Goal: Find contact information: Find contact information

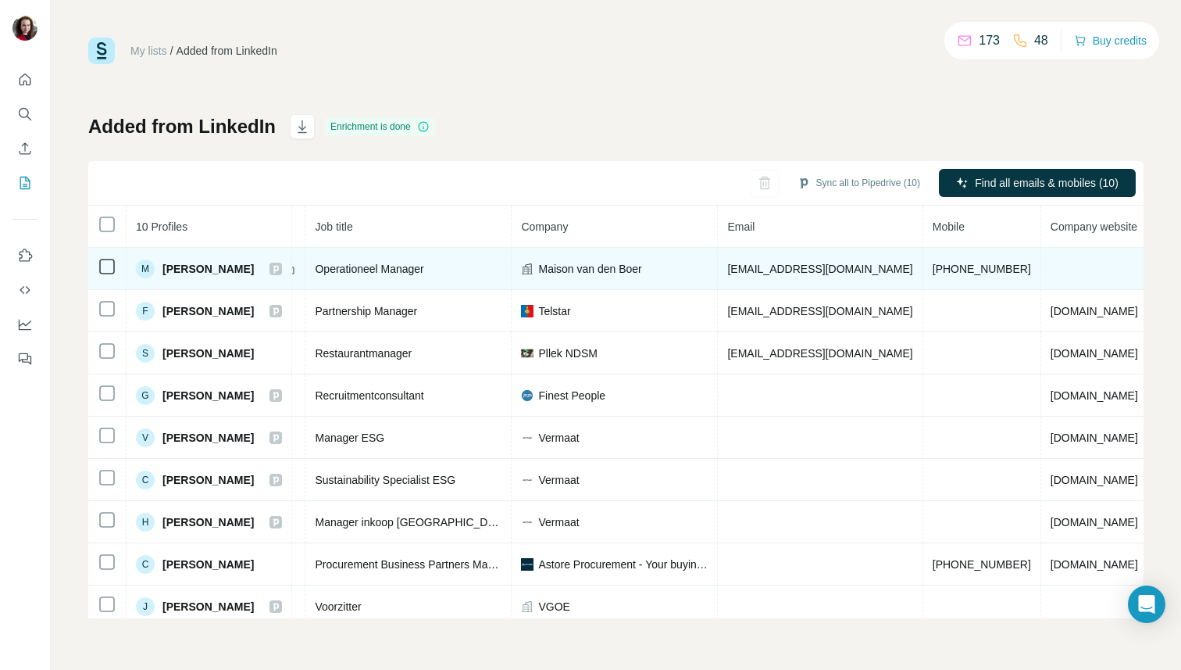
scroll to position [0, 190]
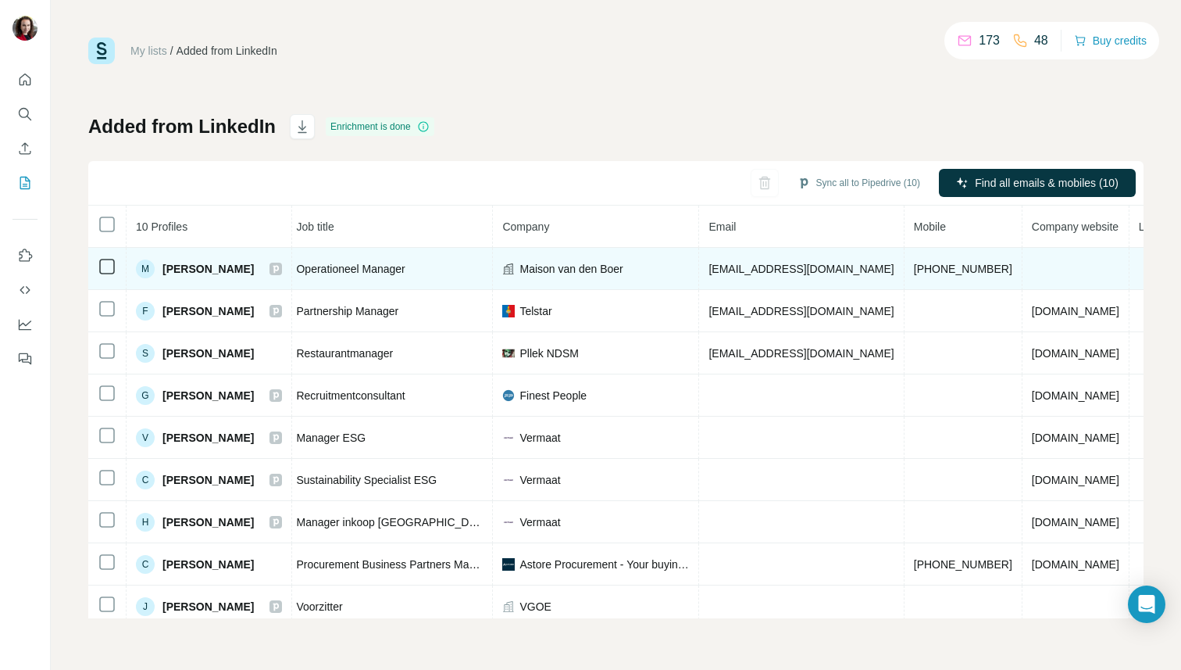
click at [773, 267] on span "[EMAIL_ADDRESS][DOMAIN_NAME]" at bounding box center [801, 269] width 185 height 13
click at [774, 267] on span "[EMAIL_ADDRESS][DOMAIN_NAME]" at bounding box center [801, 269] width 185 height 13
copy span "[EMAIL_ADDRESS][DOMAIN_NAME]"
click at [1013, 269] on span "[PHONE_NUMBER]" at bounding box center [963, 269] width 98 height 13
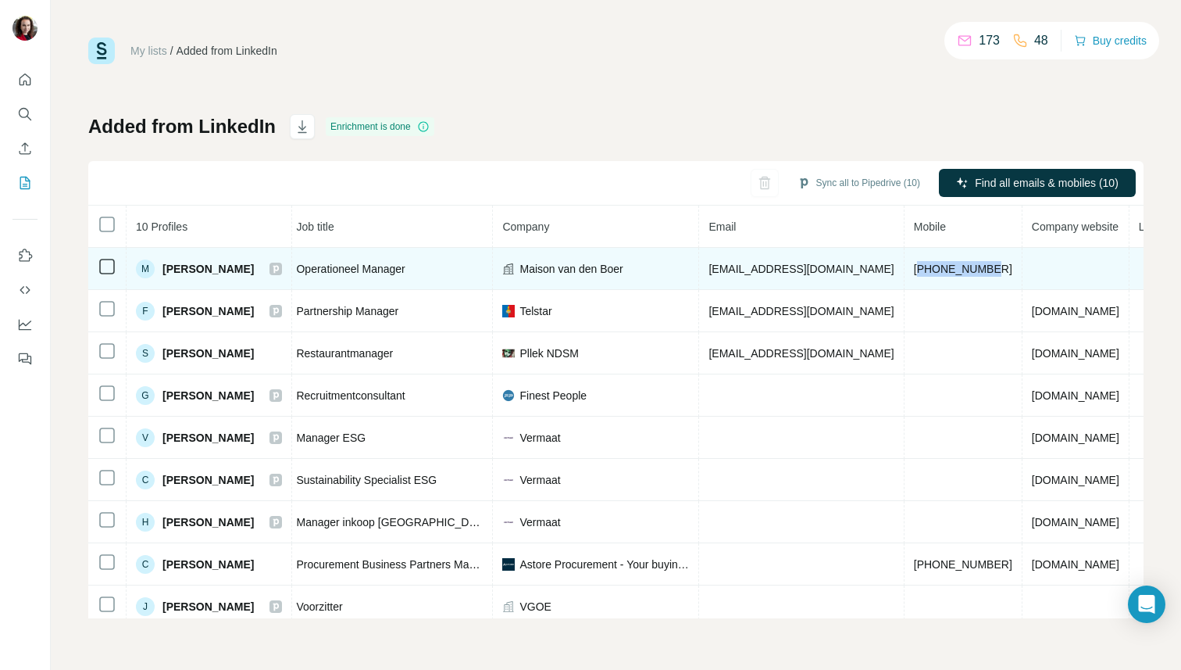
click at [1013, 269] on span "[PHONE_NUMBER]" at bounding box center [963, 269] width 98 height 13
copy span "31653262477"
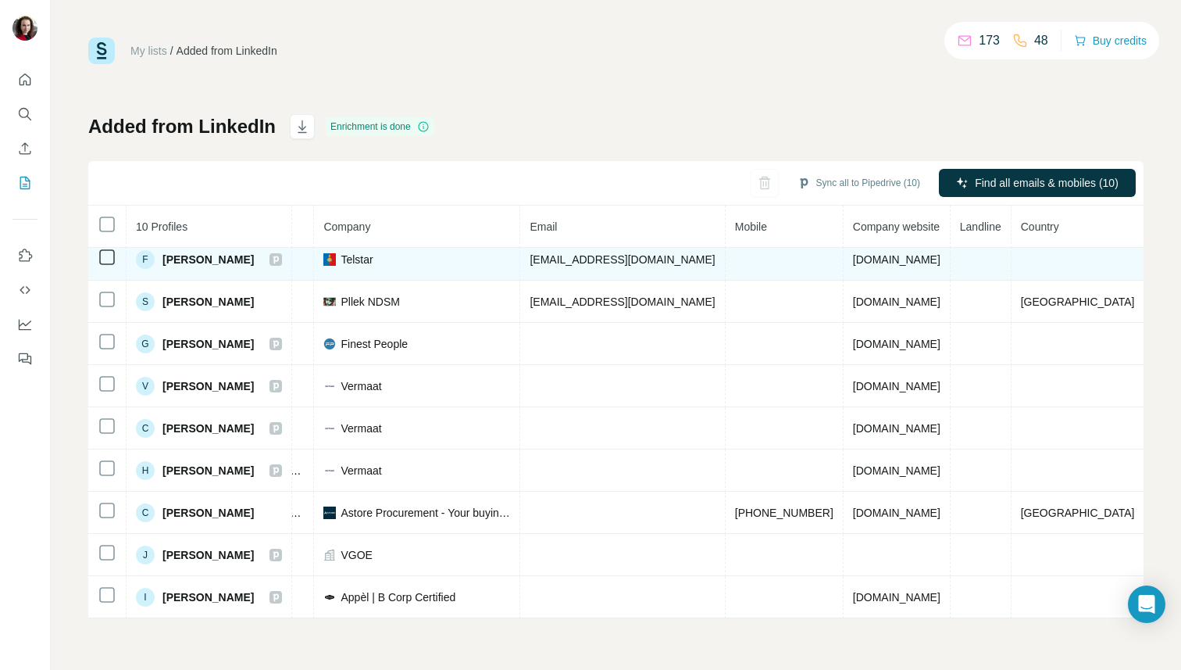
scroll to position [0, 432]
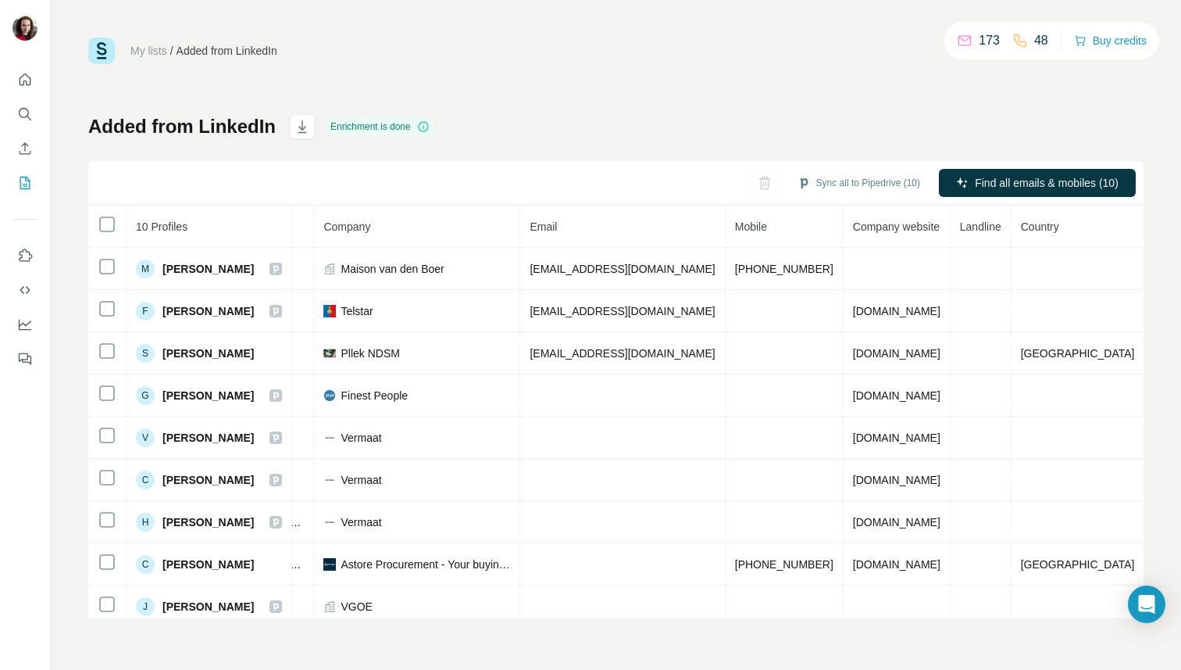
click at [716, 96] on div "My lists / Added from LinkedIn 173 48 Buy credits Added from LinkedIn Enrichmen…" at bounding box center [616, 328] width 1056 height 580
